Goal: Information Seeking & Learning: Learn about a topic

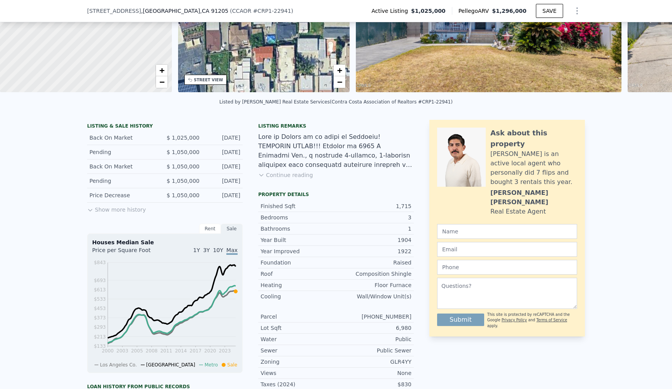
scroll to position [110, 0]
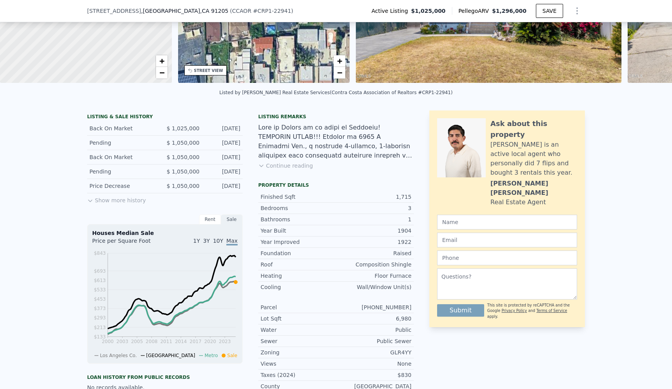
click at [125, 201] on button "Show more history" at bounding box center [116, 198] width 59 height 11
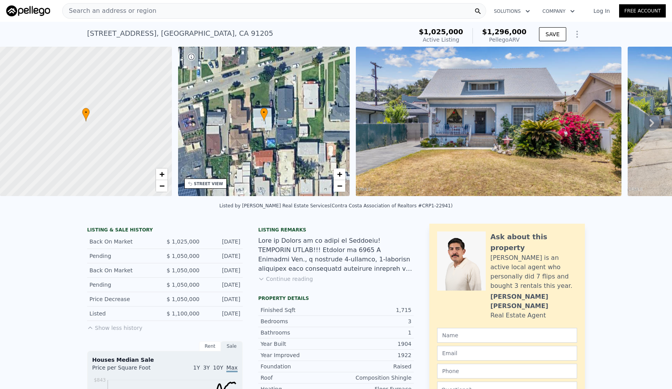
scroll to position [0, 0]
click at [335, 182] on link "−" at bounding box center [340, 186] width 12 height 12
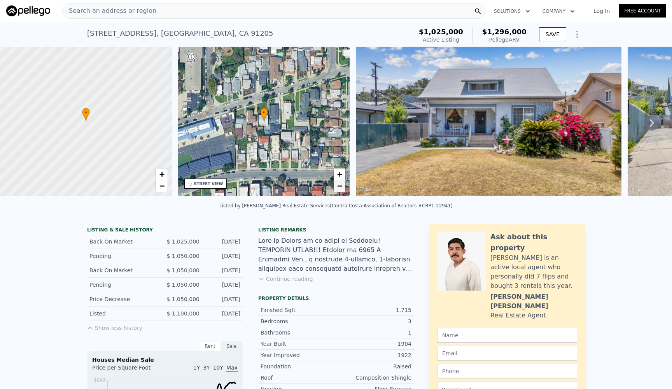
click at [335, 182] on link "−" at bounding box center [340, 186] width 12 height 12
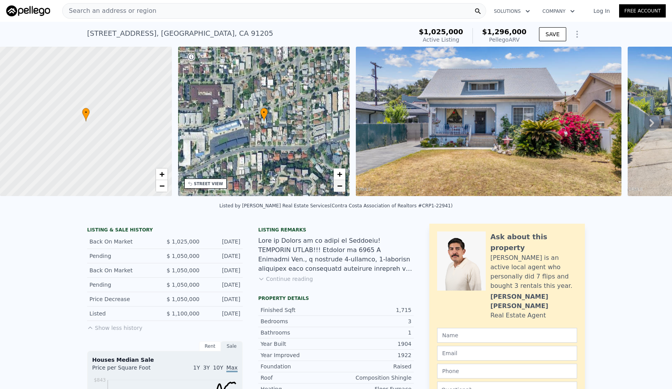
click at [340, 185] on span "−" at bounding box center [339, 186] width 5 height 10
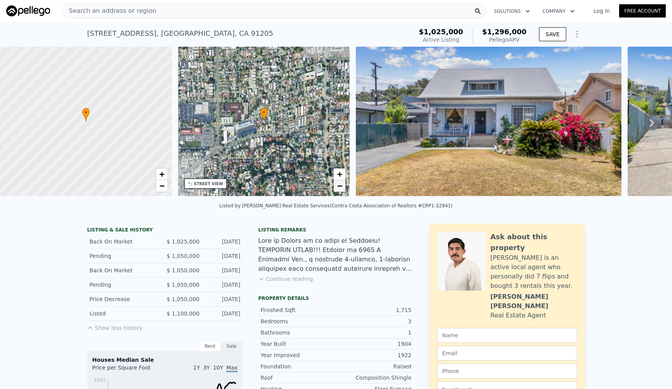
click at [340, 185] on span "−" at bounding box center [339, 186] width 5 height 10
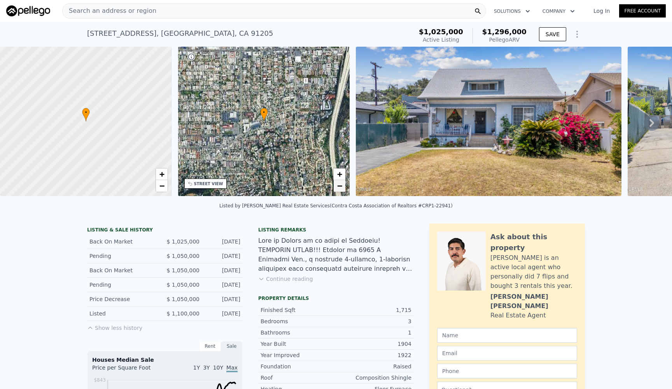
click at [340, 185] on span "−" at bounding box center [339, 186] width 5 height 10
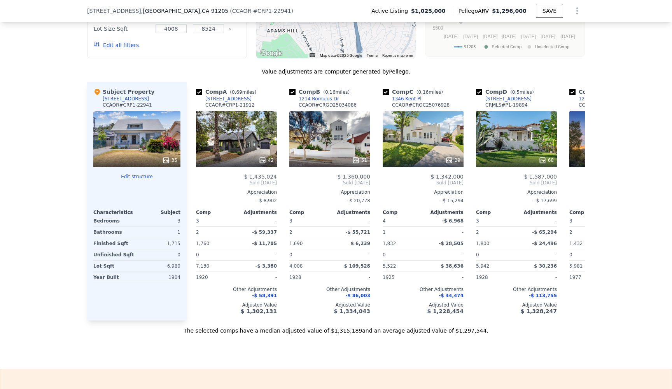
scroll to position [809, 0]
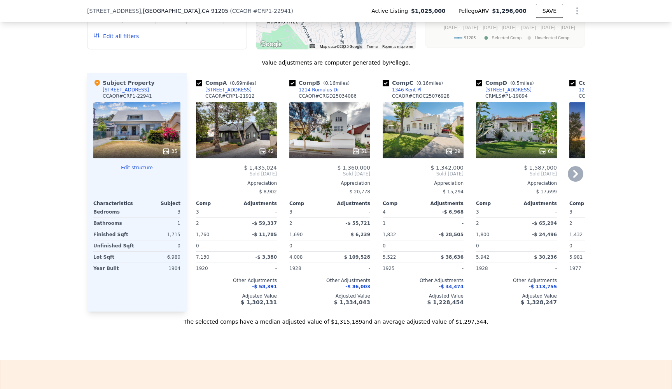
click at [241, 131] on div "42" at bounding box center [236, 130] width 81 height 56
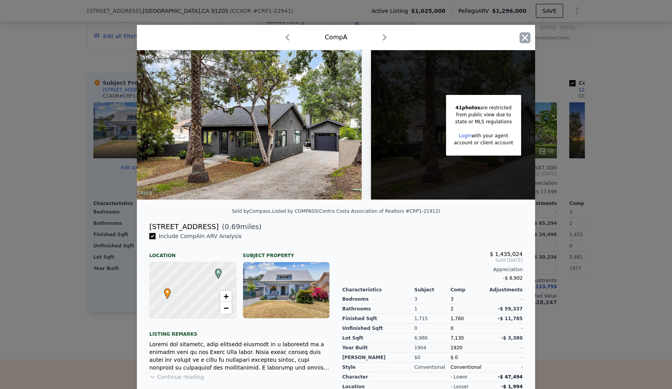
click at [522, 40] on icon "button" at bounding box center [525, 37] width 7 height 7
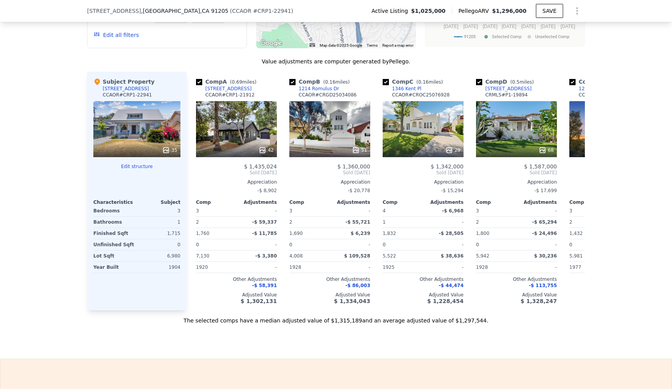
scroll to position [814, 0]
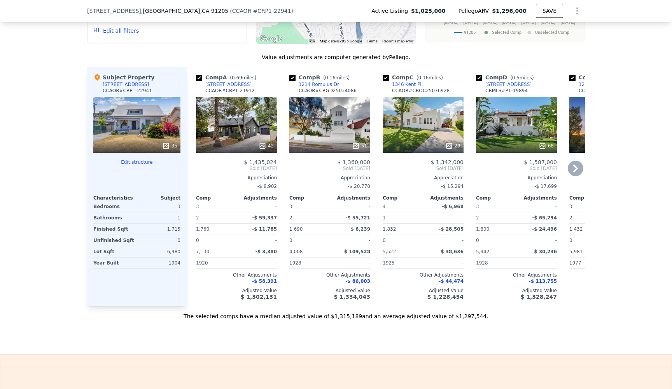
click at [238, 130] on div "42" at bounding box center [236, 125] width 81 height 56
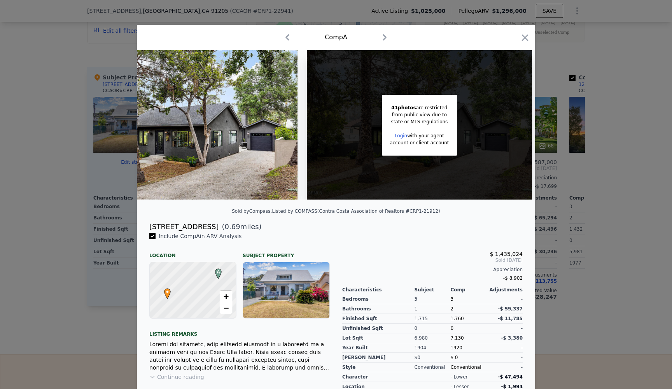
click at [180, 226] on div "[STREET_ADDRESS]" at bounding box center [183, 226] width 69 height 11
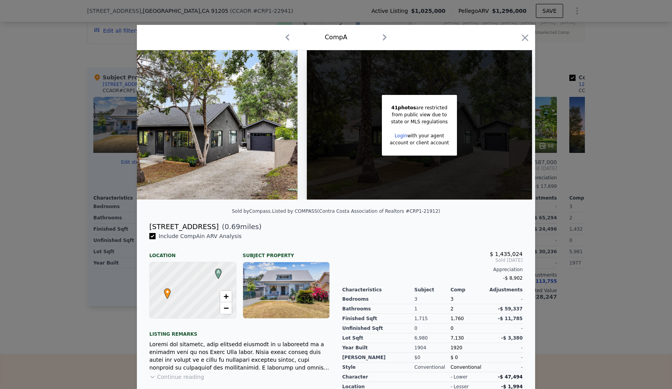
click at [96, 172] on div at bounding box center [336, 194] width 672 height 389
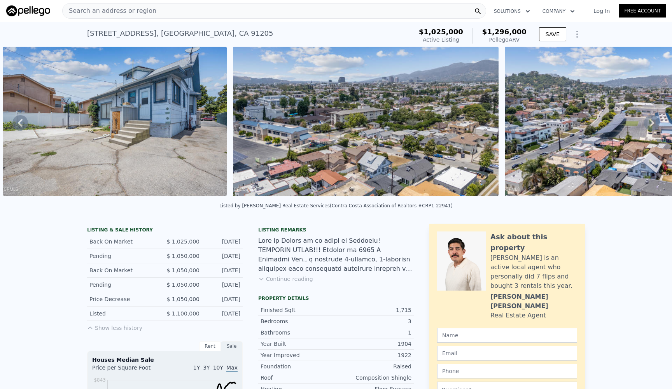
click at [113, 33] on div "[STREET_ADDRESS]" at bounding box center [180, 33] width 186 height 11
copy div "[STREET_ADDRESS] Active at $1.025m (~ARV $1.296m )"
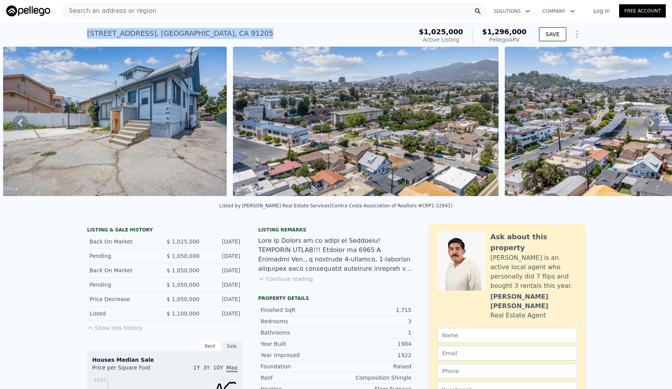
click at [28, 27] on div "[STREET_ADDRESS] Active at $1.025m (~ARV $1.296m ) $1,025,000 Active Listing $1…" at bounding box center [336, 34] width 672 height 25
